Goal: Navigation & Orientation: Go to known website

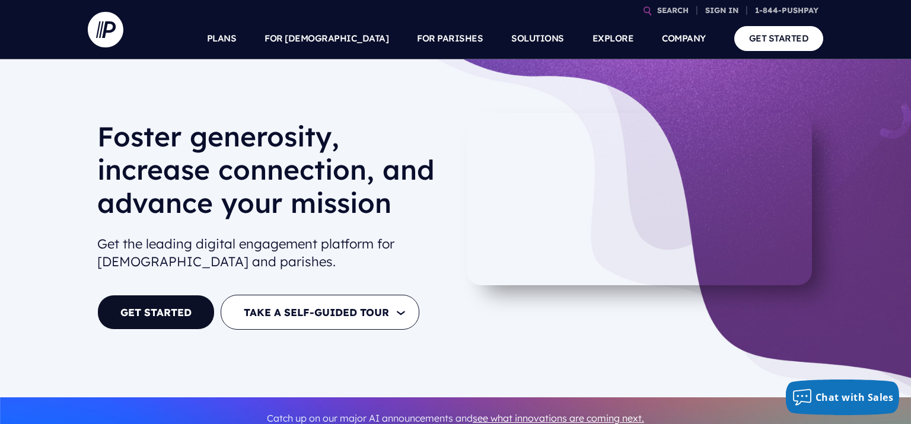
click at [151, 330] on div "Foster generosity, increase connection, and advance your mission Get the leadin…" at bounding box center [271, 228] width 349 height 231
click at [168, 292] on div at bounding box center [271, 285] width 349 height 19
click at [164, 301] on link "GET STARTED" at bounding box center [155, 312] width 117 height 35
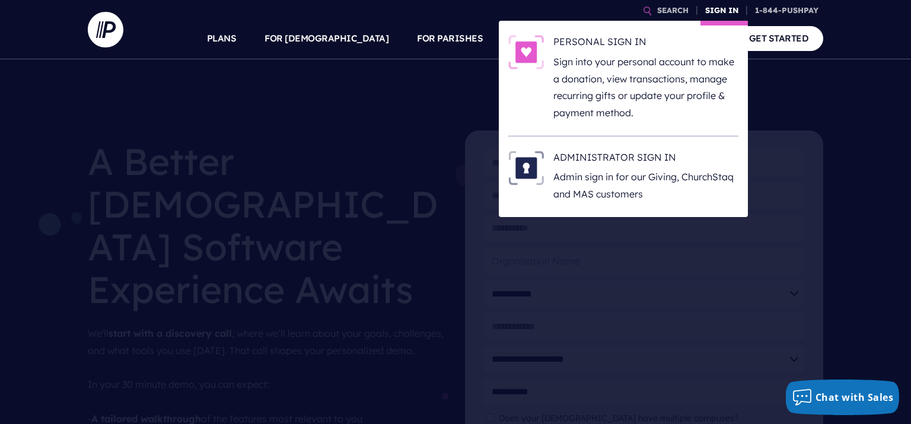
click at [726, 4] on link "SIGN IN" at bounding box center [721, 10] width 43 height 21
click at [658, 164] on h6 "ADMINISTRATOR SIGN IN" at bounding box center [645, 160] width 185 height 18
